Goal: Information Seeking & Learning: Check status

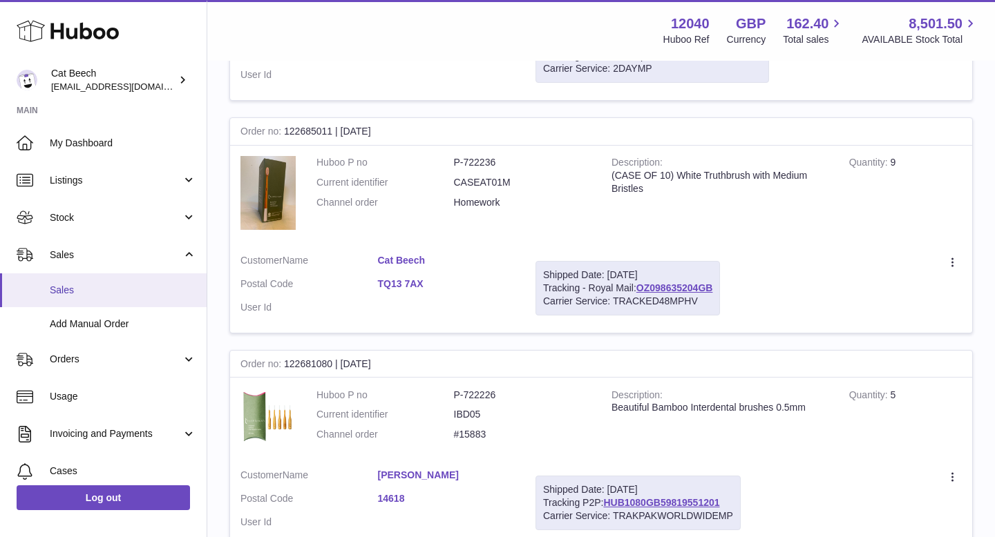
scroll to position [1500, 0]
click at [120, 296] on span "Sales" at bounding box center [123, 290] width 146 height 13
click at [98, 289] on span "Sales" at bounding box center [123, 290] width 146 height 13
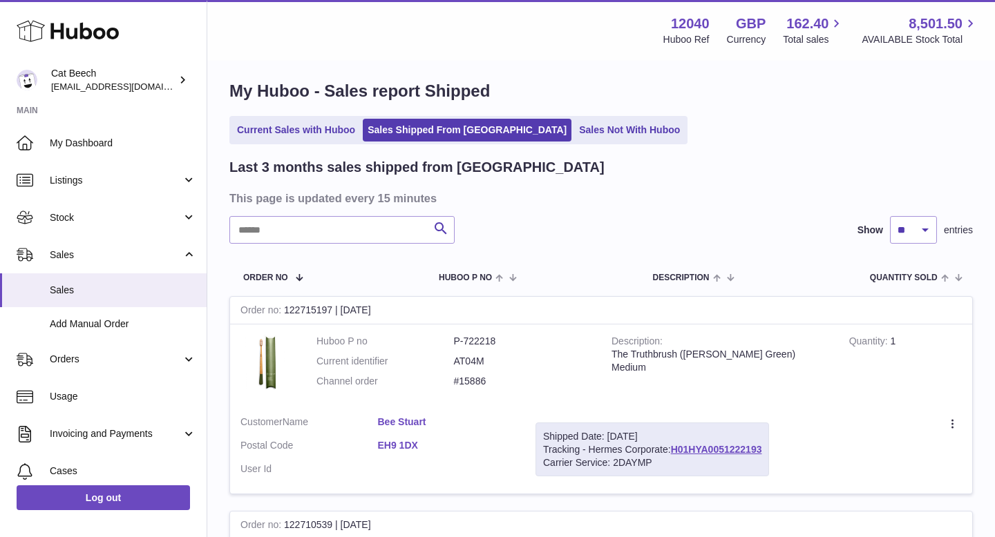
scroll to position [64, 0]
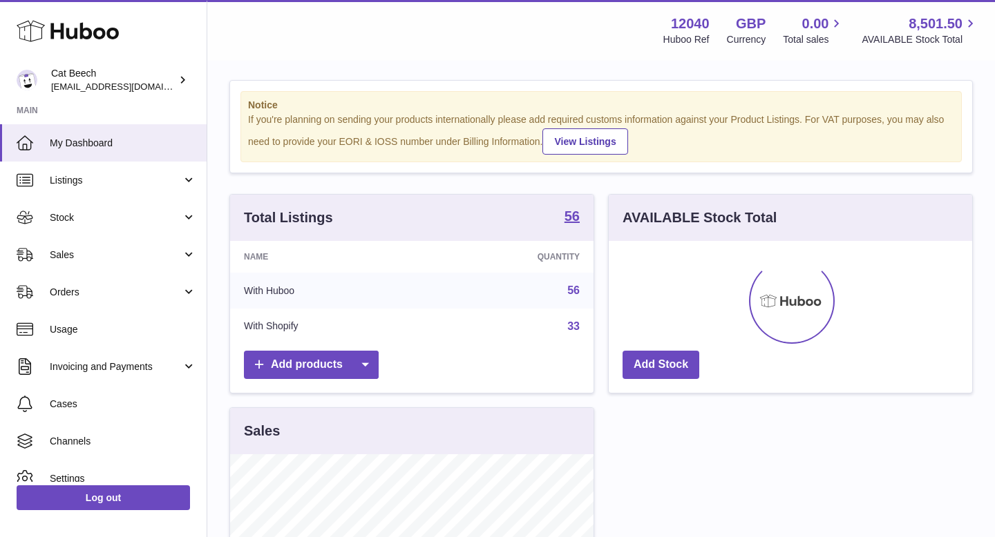
scroll to position [215, 363]
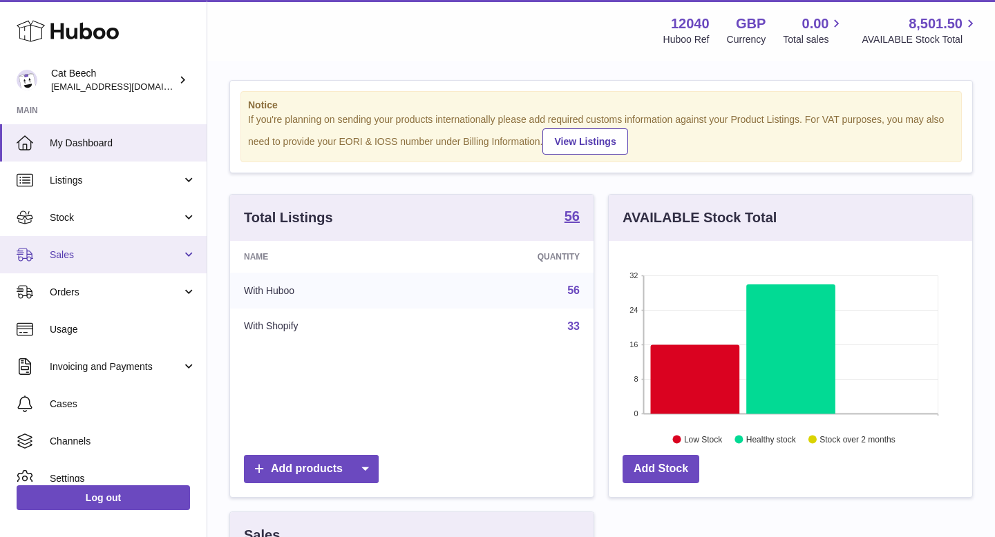
click at [114, 252] on span "Sales" at bounding box center [116, 255] width 132 height 13
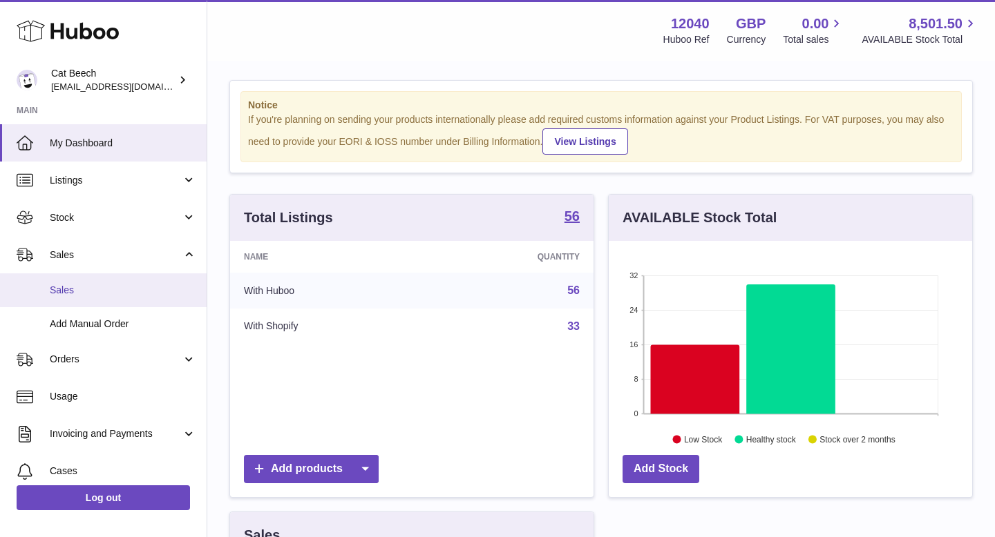
click at [94, 287] on span "Sales" at bounding box center [123, 290] width 146 height 13
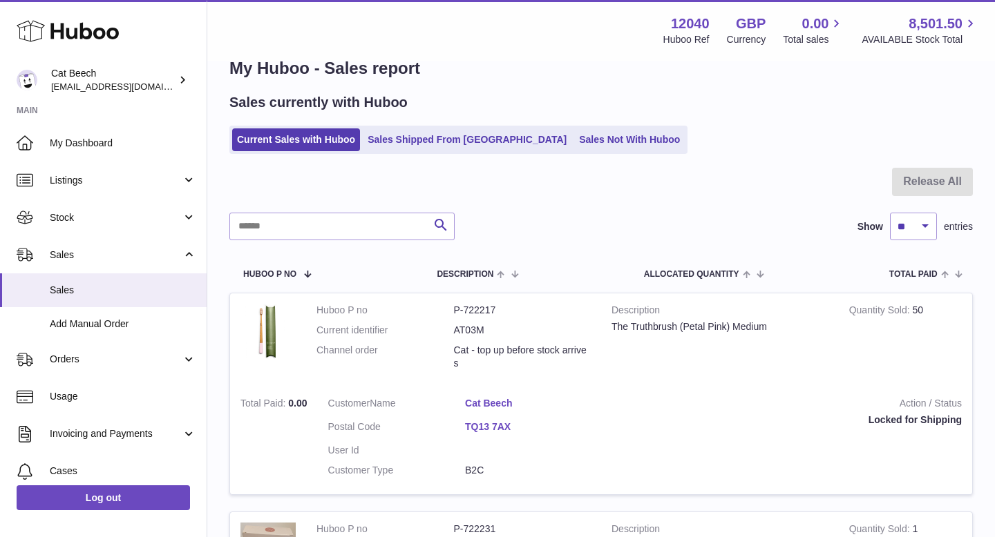
scroll to position [21, 0]
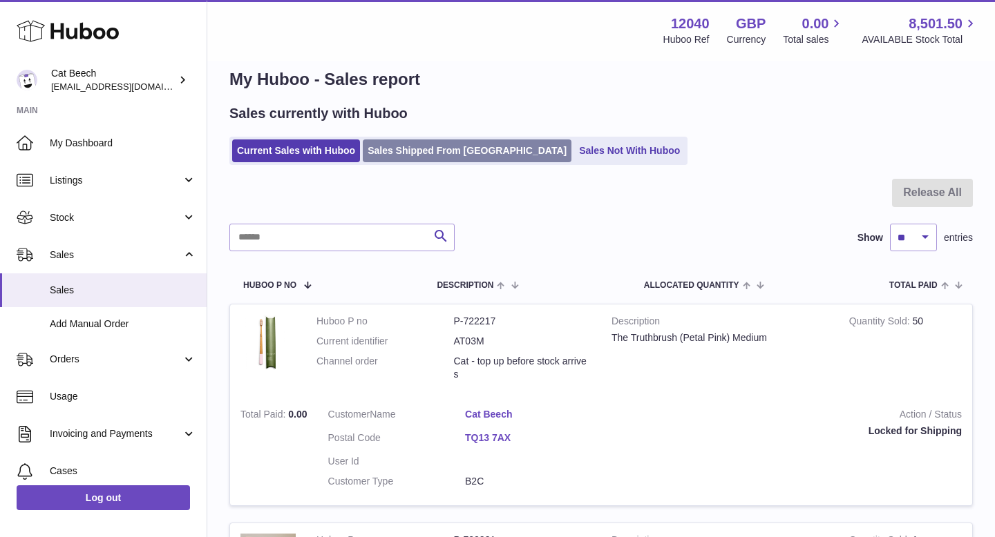
click at [439, 153] on link "Sales Shipped From Huboo" at bounding box center [467, 151] width 209 height 23
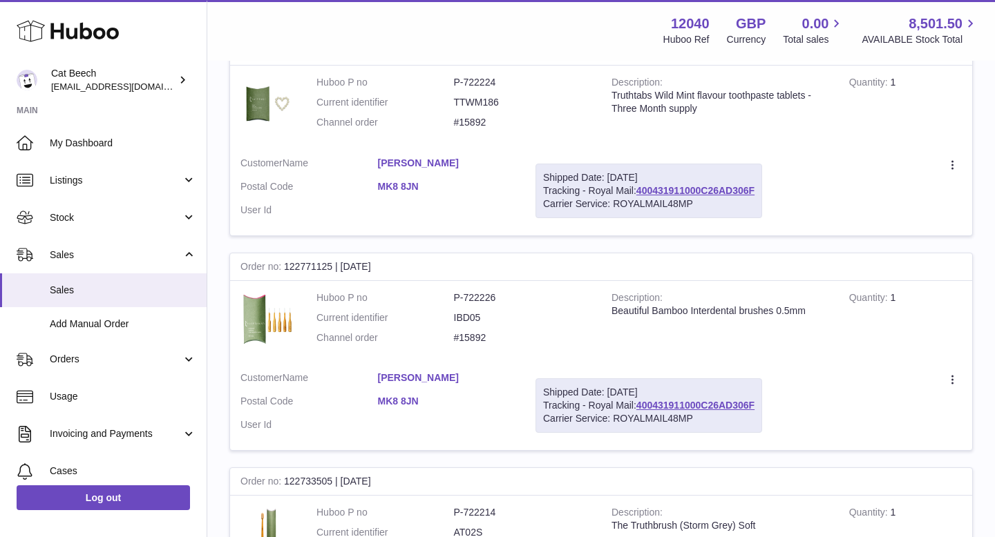
scroll to position [2080, 0]
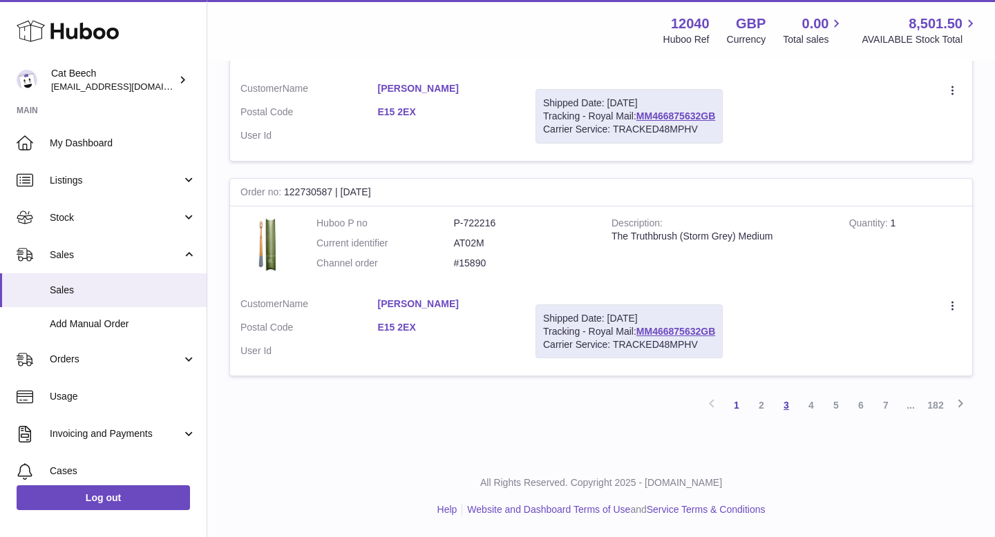
click at [789, 412] on link "3" at bounding box center [786, 405] width 25 height 25
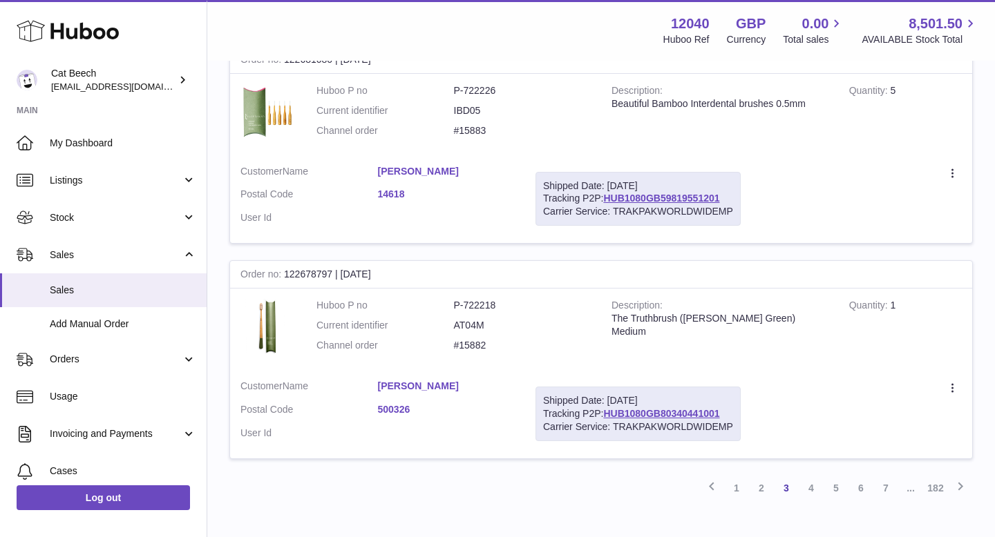
scroll to position [2102, 0]
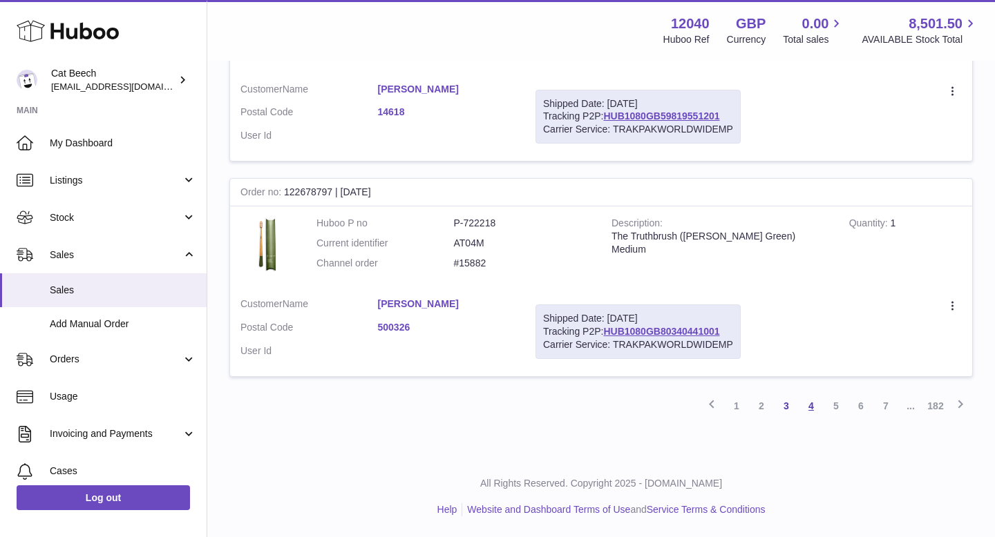
click at [812, 407] on link "4" at bounding box center [810, 406] width 25 height 25
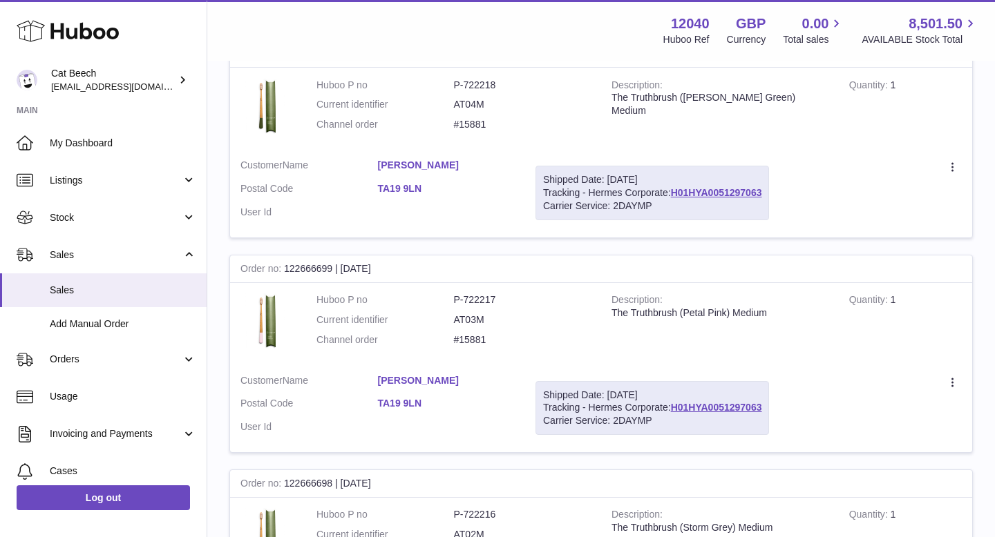
scroll to position [1121, 0]
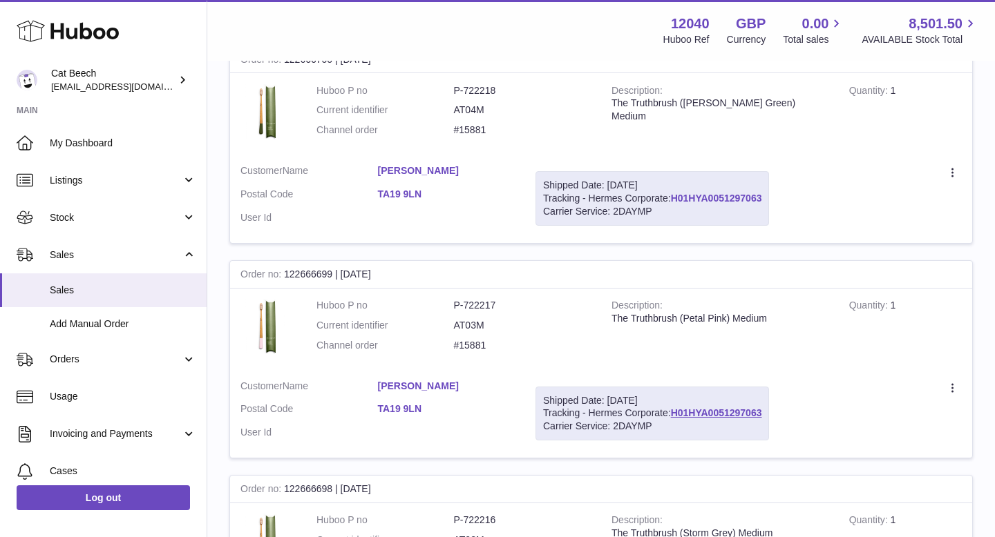
copy link "H01HYA0051297063"
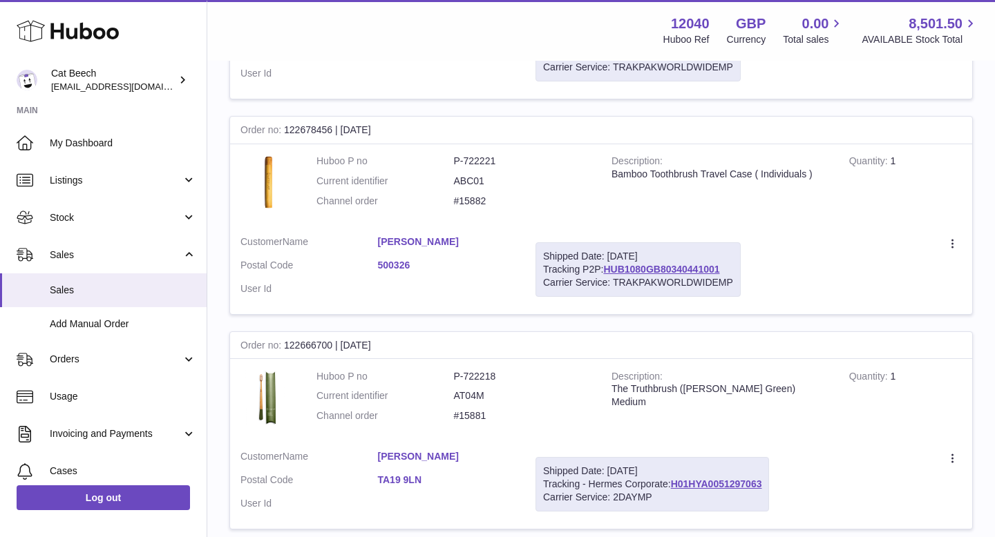
scroll to position [738, 0]
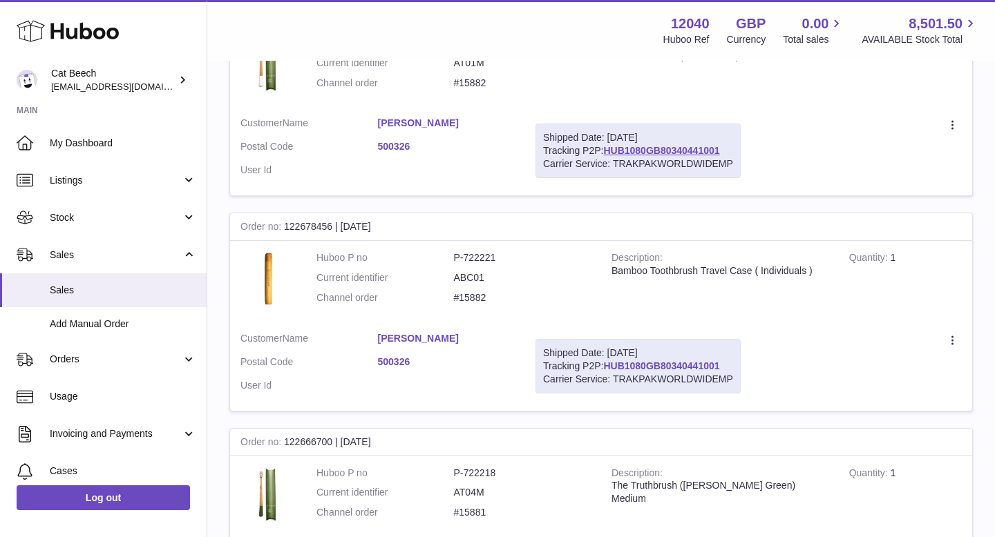
copy link "HUB1080GB80340441001"
click at [647, 365] on link "HUB1080GB80340441001" at bounding box center [661, 366] width 116 height 11
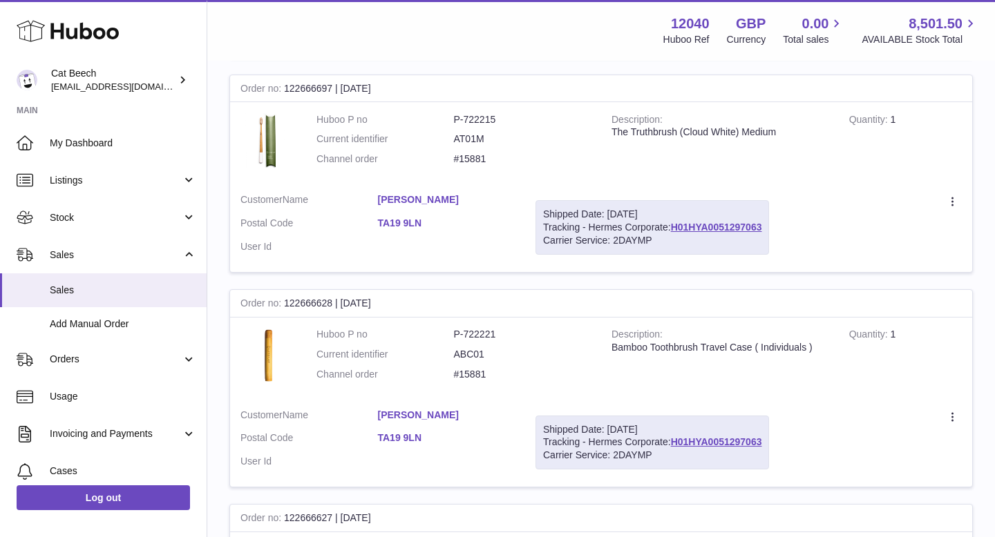
scroll to position [2064, 0]
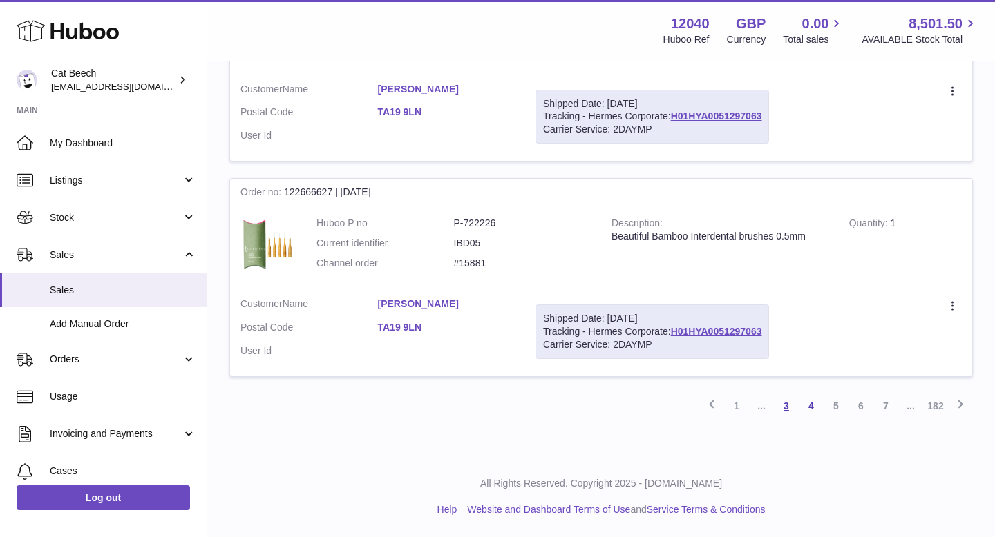
click at [792, 409] on link "3" at bounding box center [786, 406] width 25 height 25
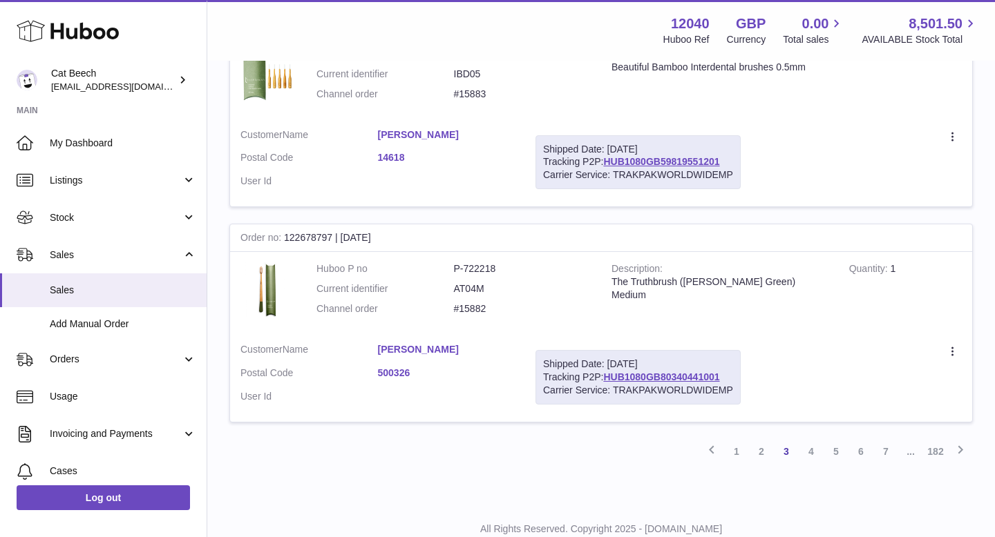
scroll to position [1948, 0]
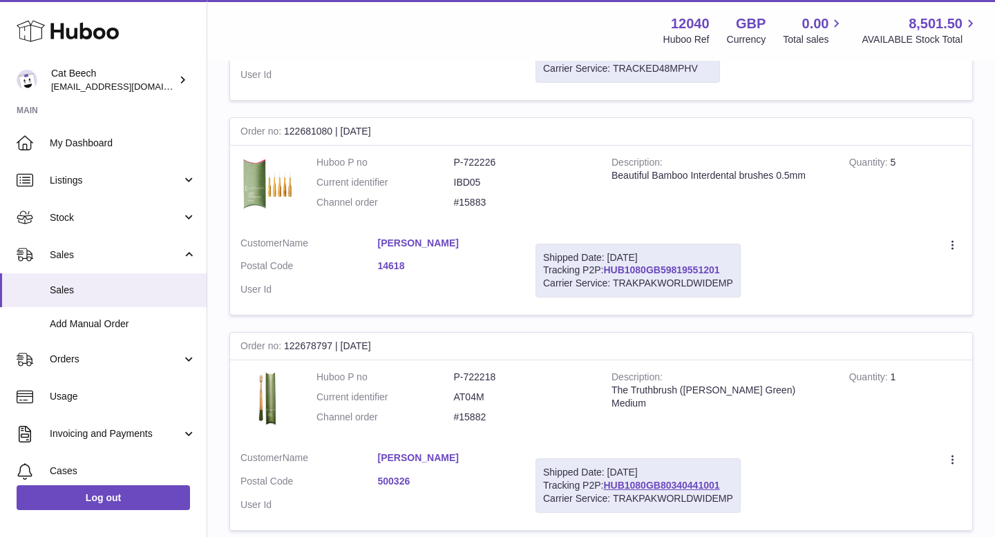
click at [646, 270] on link "HUB1080GB59819551201" at bounding box center [661, 270] width 116 height 11
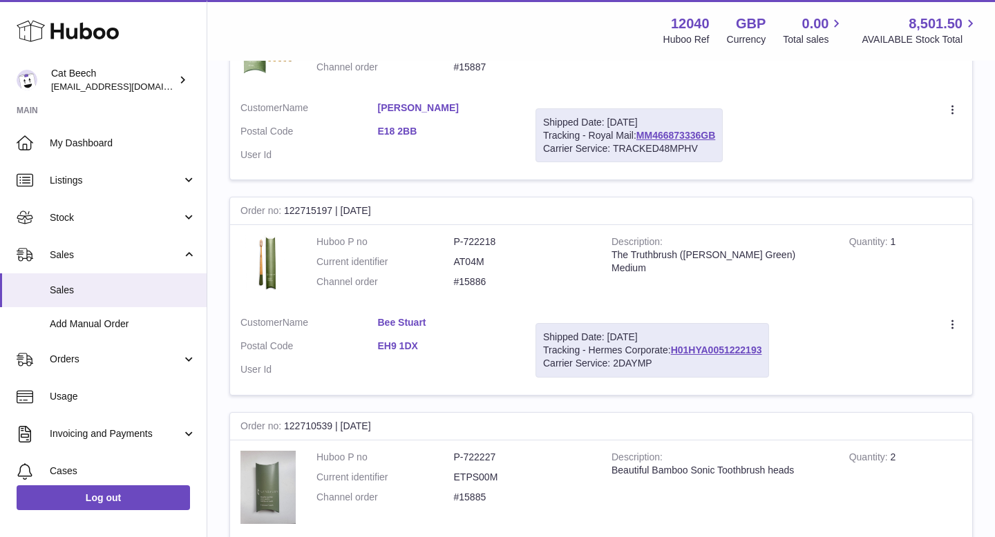
scroll to position [96, 0]
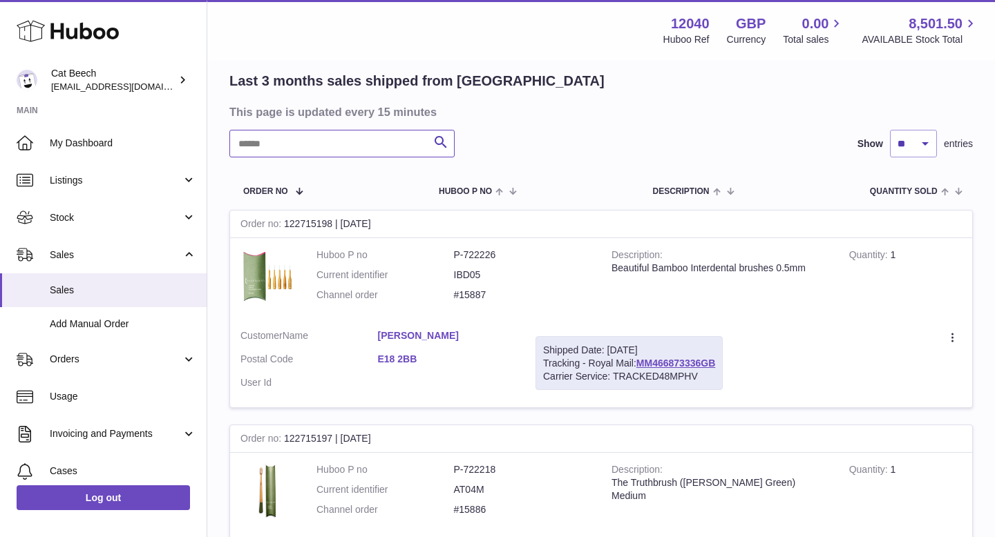
click at [298, 135] on input "text" at bounding box center [341, 144] width 225 height 28
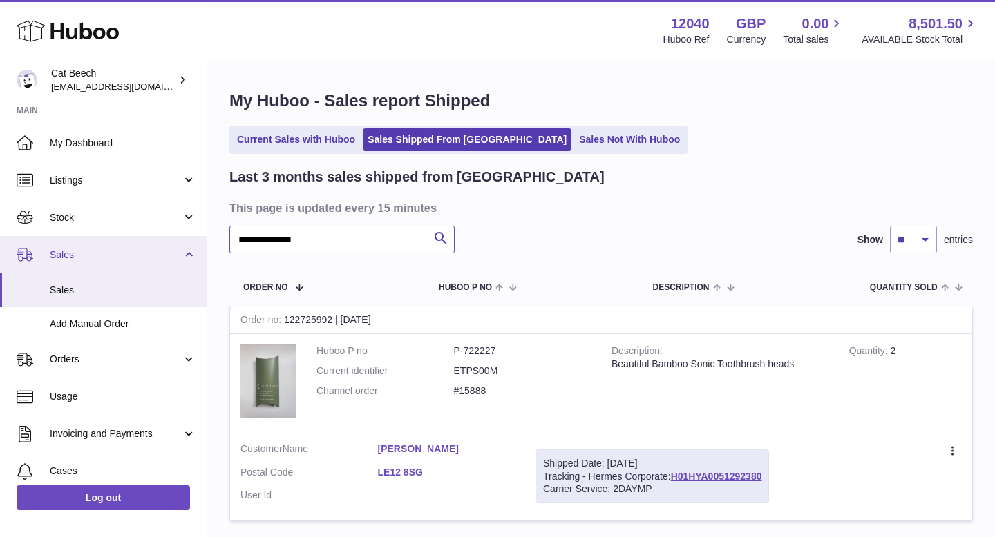
drag, startPoint x: 289, startPoint y: 242, endPoint x: 194, endPoint y: 240, distance: 95.3
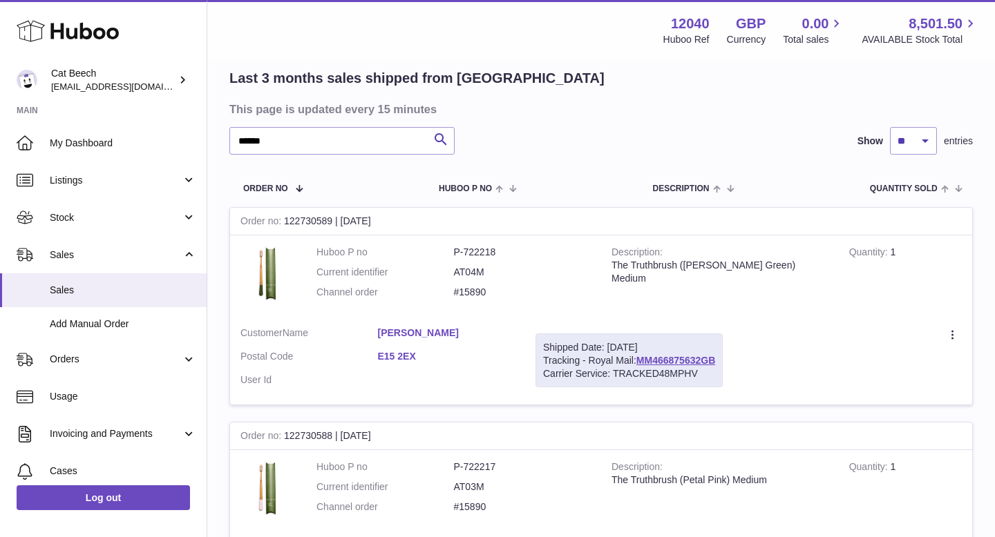
scroll to position [52, 0]
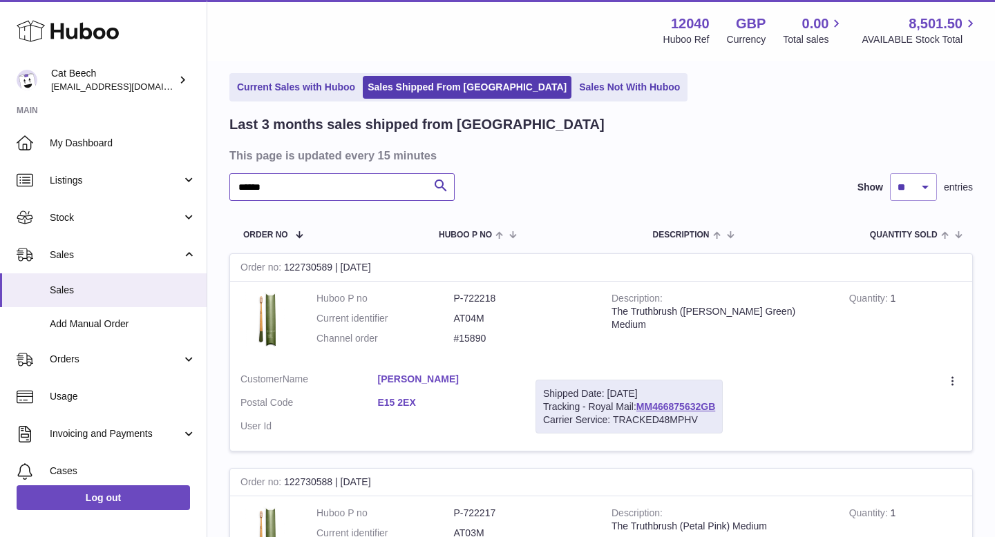
drag, startPoint x: 296, startPoint y: 184, endPoint x: 217, endPoint y: 184, distance: 79.4
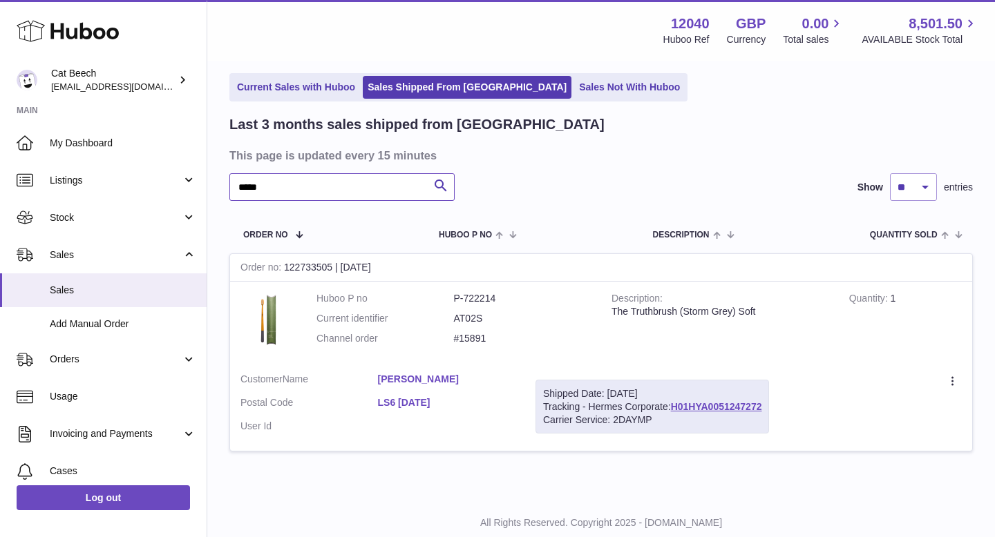
scroll to position [93, 0]
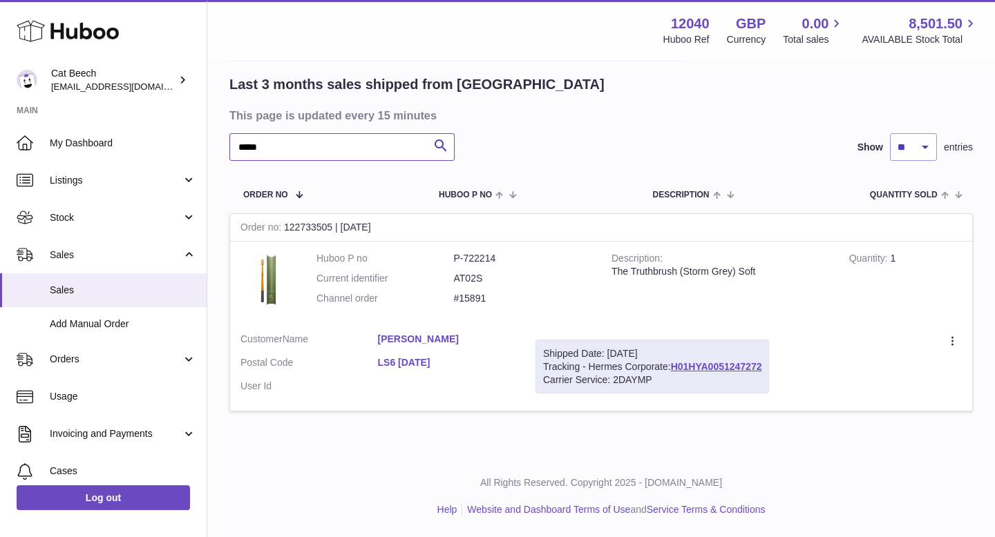
drag, startPoint x: 273, startPoint y: 146, endPoint x: 222, endPoint y: 143, distance: 51.2
click at [221, 144] on div "My Huboo - Sales report Shipped Current Sales with Huboo Sales Shipped From Hub…" at bounding box center [600, 213] width 787 height 486
type input "******"
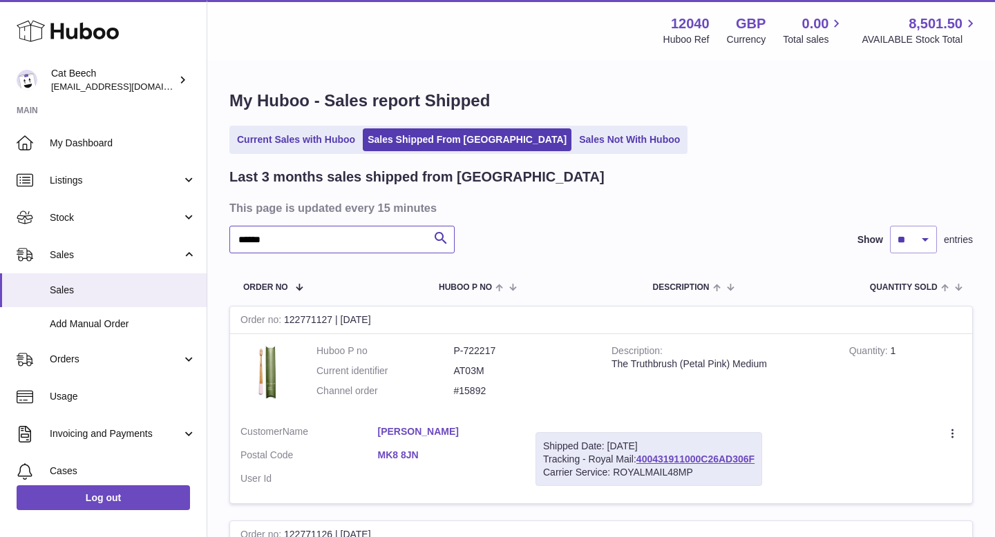
drag, startPoint x: 376, startPoint y: 239, endPoint x: 208, endPoint y: 236, distance: 168.6
click at [208, 236] on div "My Huboo - Sales report Shipped Current Sales with Huboo Sales Shipped From Hub…" at bounding box center [600, 520] width 787 height 917
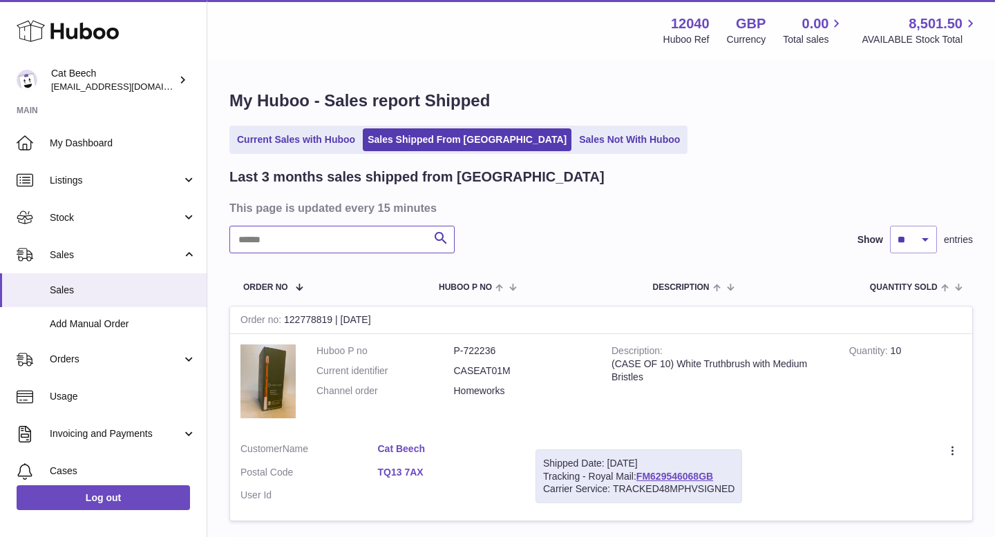
click at [285, 234] on input "text" at bounding box center [341, 240] width 225 height 28
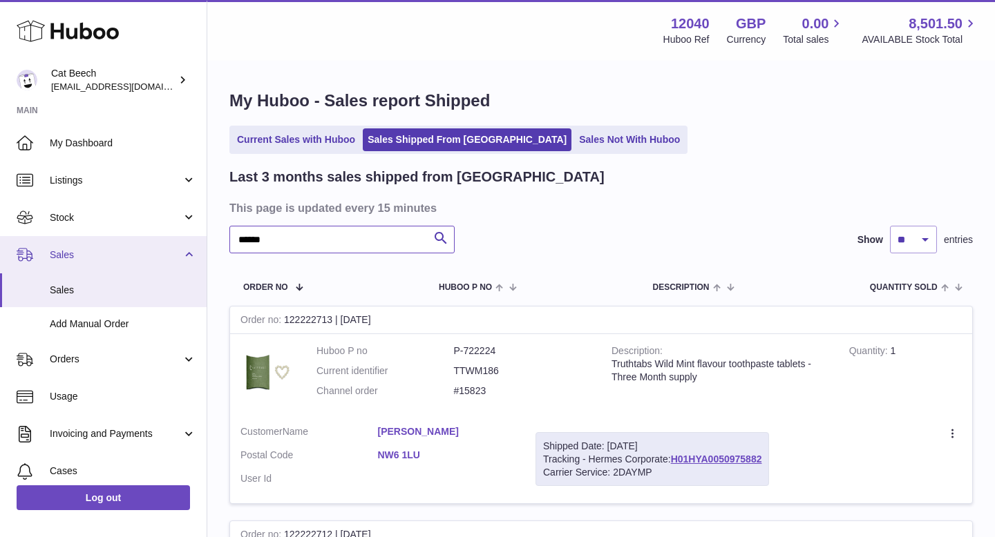
drag, startPoint x: 290, startPoint y: 236, endPoint x: 180, endPoint y: 236, distance: 110.5
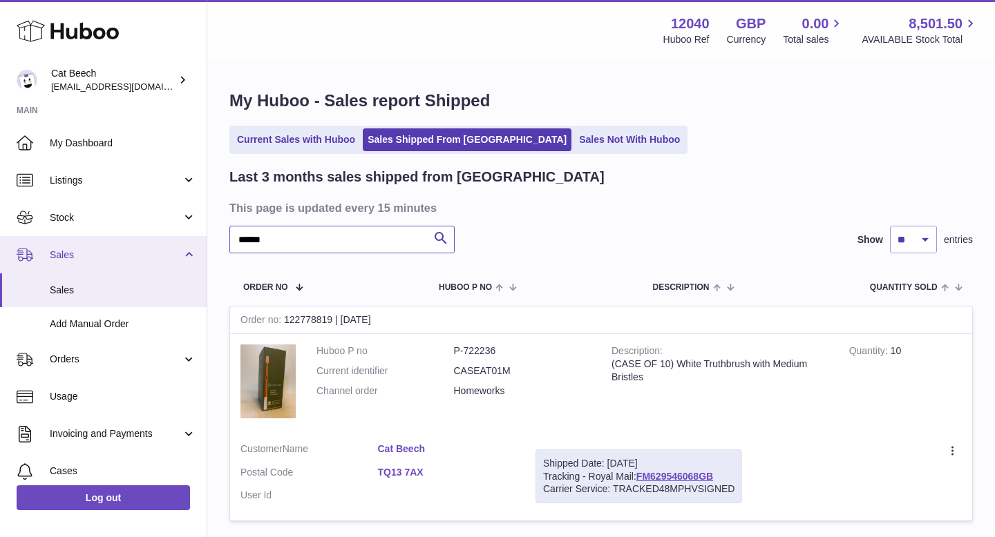
type input "******"
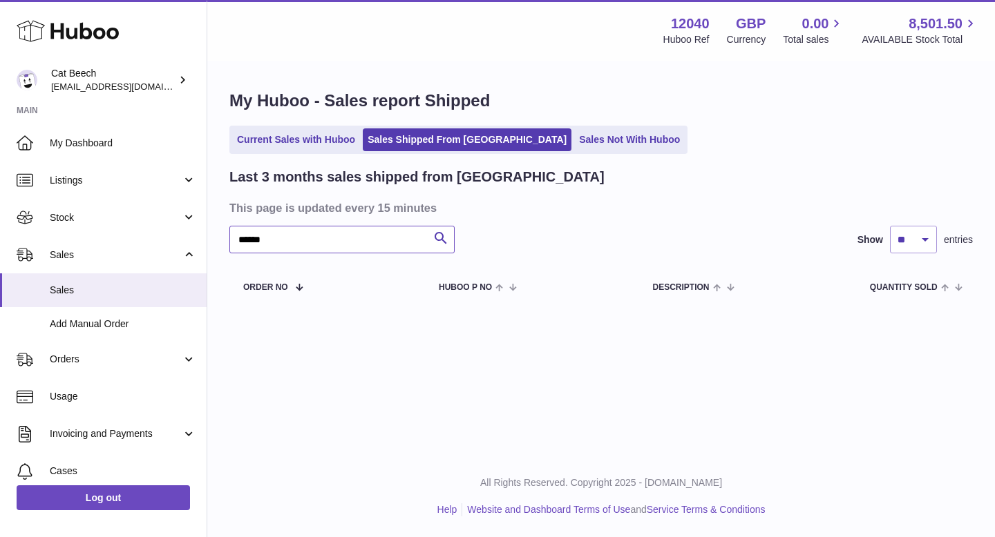
drag, startPoint x: 281, startPoint y: 242, endPoint x: 220, endPoint y: 242, distance: 61.5
click at [221, 242] on div "My Huboo - Sales report Shipped Current Sales with Huboo Sales Shipped From Hub…" at bounding box center [600, 197] width 787 height 271
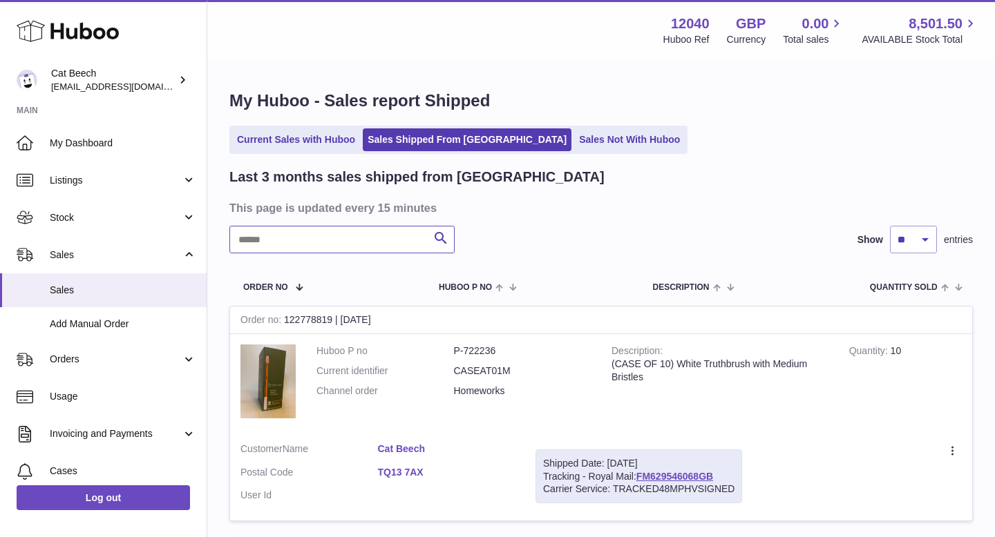
click at [304, 241] on input "text" at bounding box center [341, 240] width 225 height 28
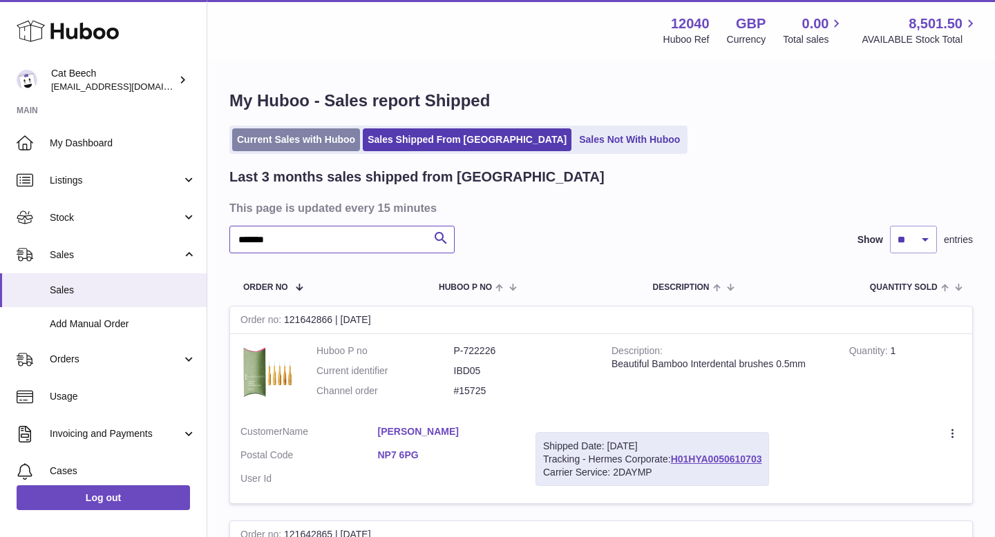
type input "*******"
click at [319, 143] on link "Current Sales with Huboo" at bounding box center [296, 139] width 128 height 23
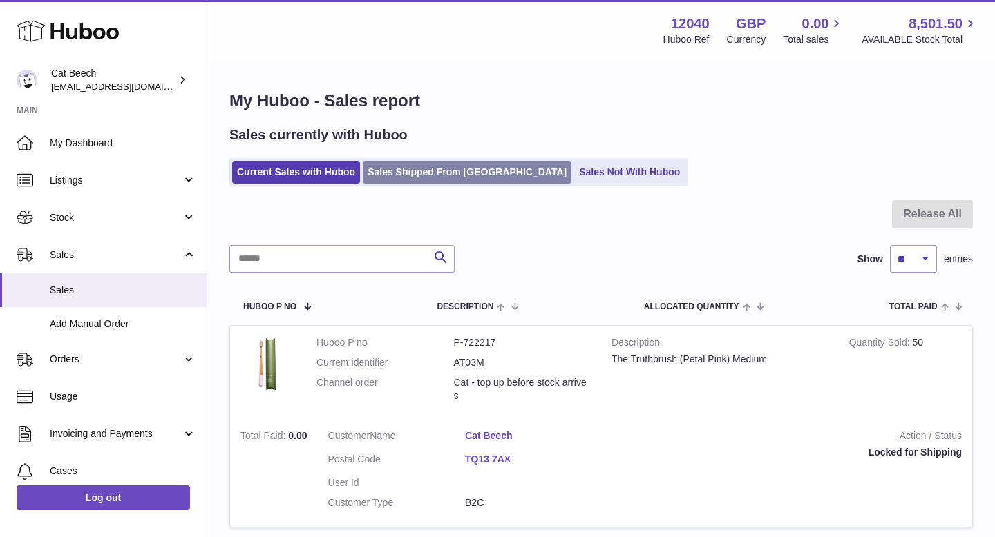
click at [452, 175] on link "Sales Shipped From [GEOGRAPHIC_DATA]" at bounding box center [467, 172] width 209 height 23
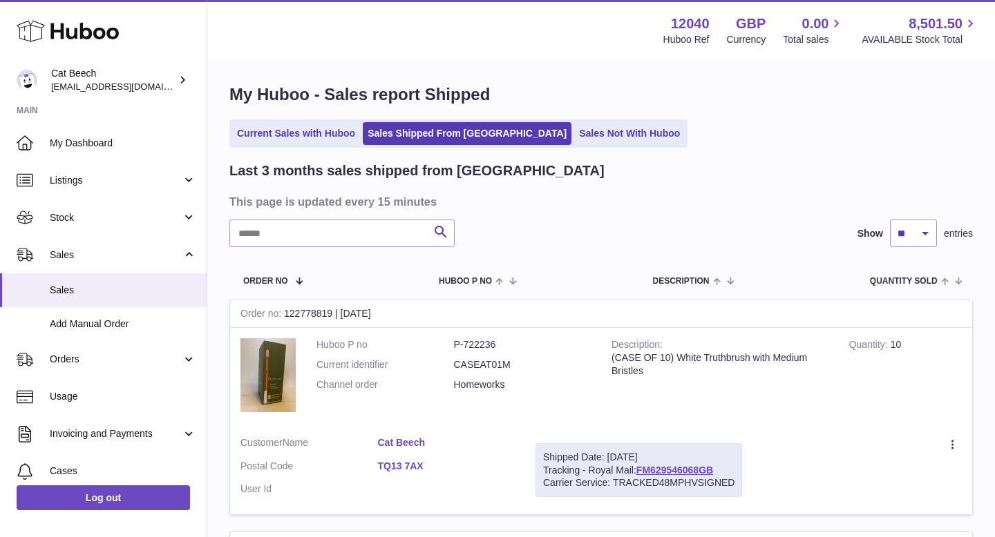
scroll to position [7, 0]
click at [574, 130] on link "Sales Not With Huboo" at bounding box center [629, 133] width 111 height 23
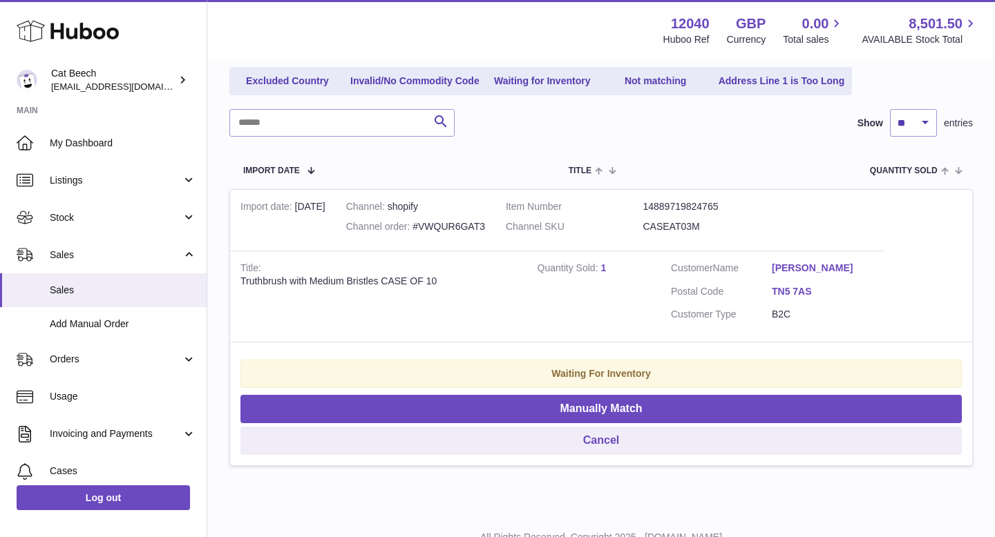
scroll to position [220, 0]
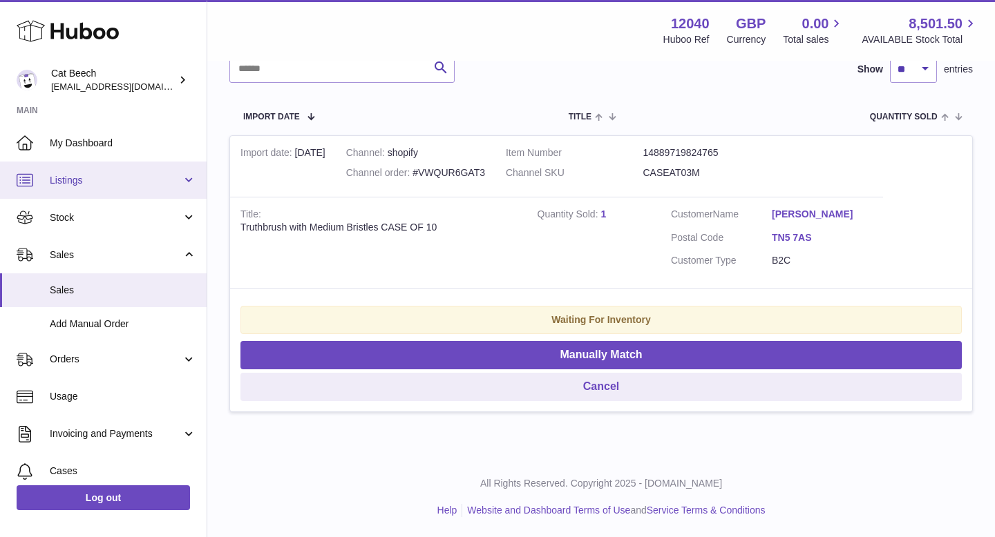
click at [110, 187] on link "Listings" at bounding box center [103, 180] width 207 height 37
